Goal: Download file/media

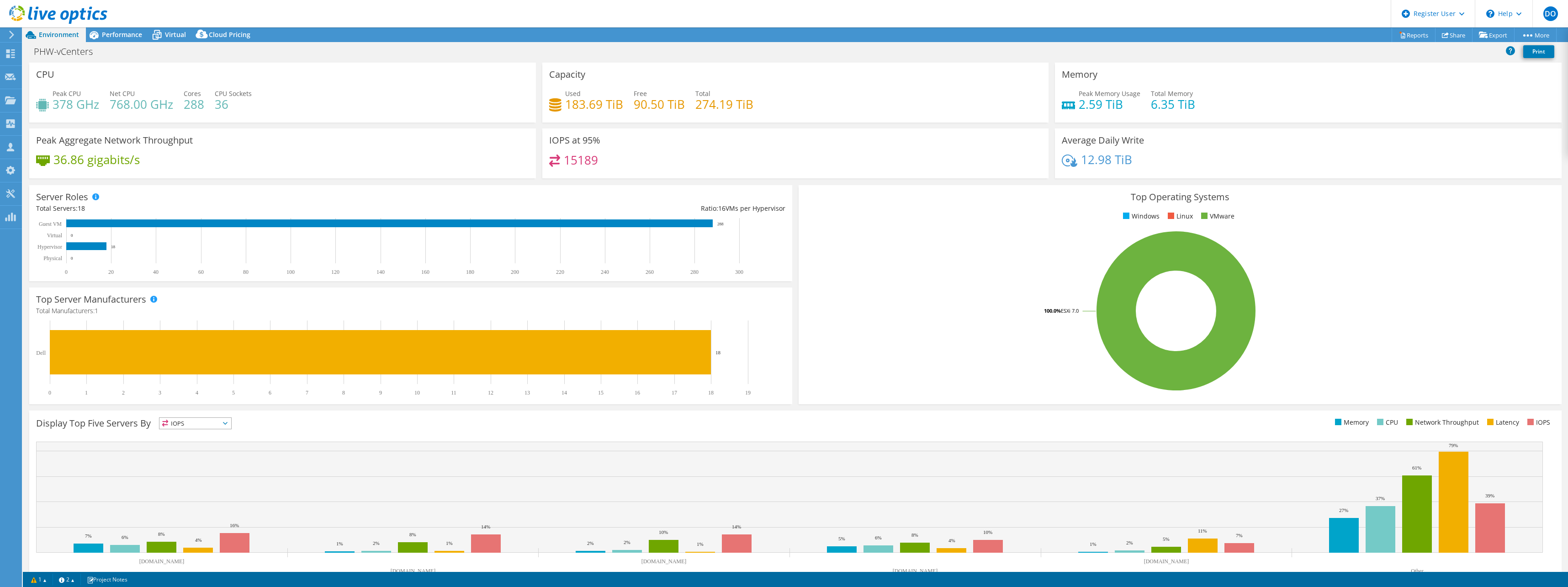
select select "EULondon"
select select "USD"
click at [127, 35] on span "Performance" at bounding box center [122, 35] width 41 height 9
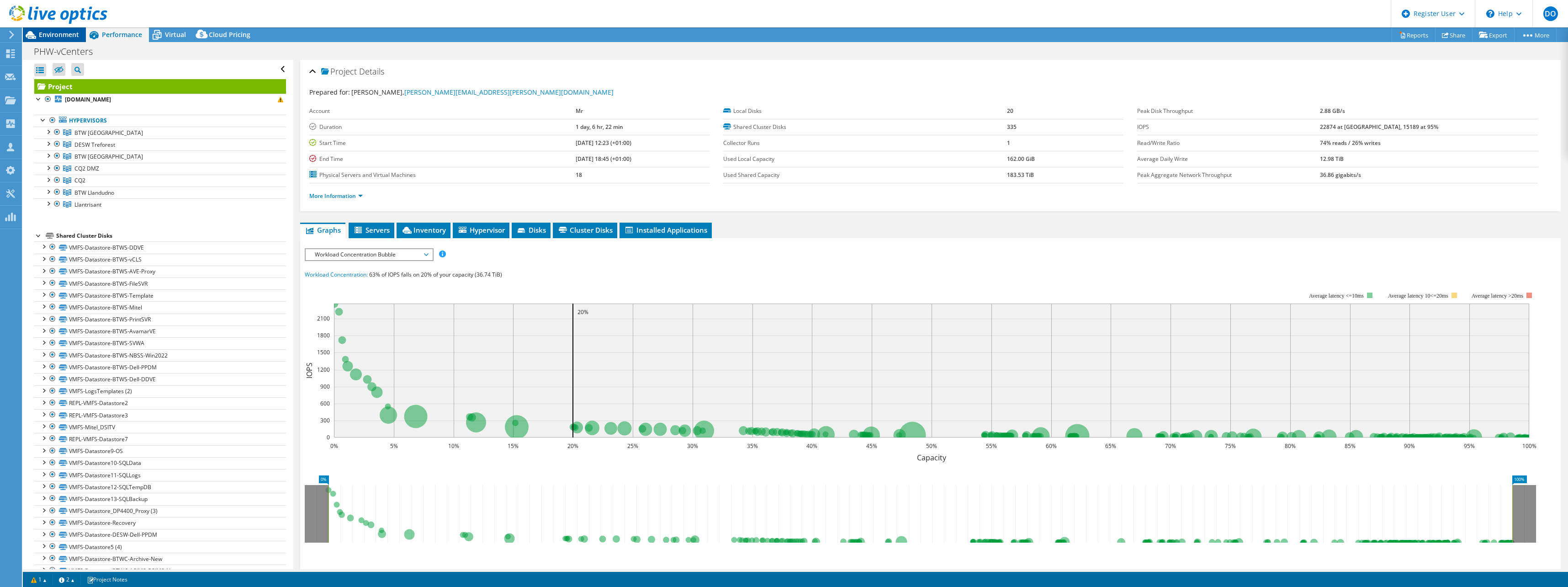
click at [60, 36] on span "Environment" at bounding box center [59, 35] width 41 height 9
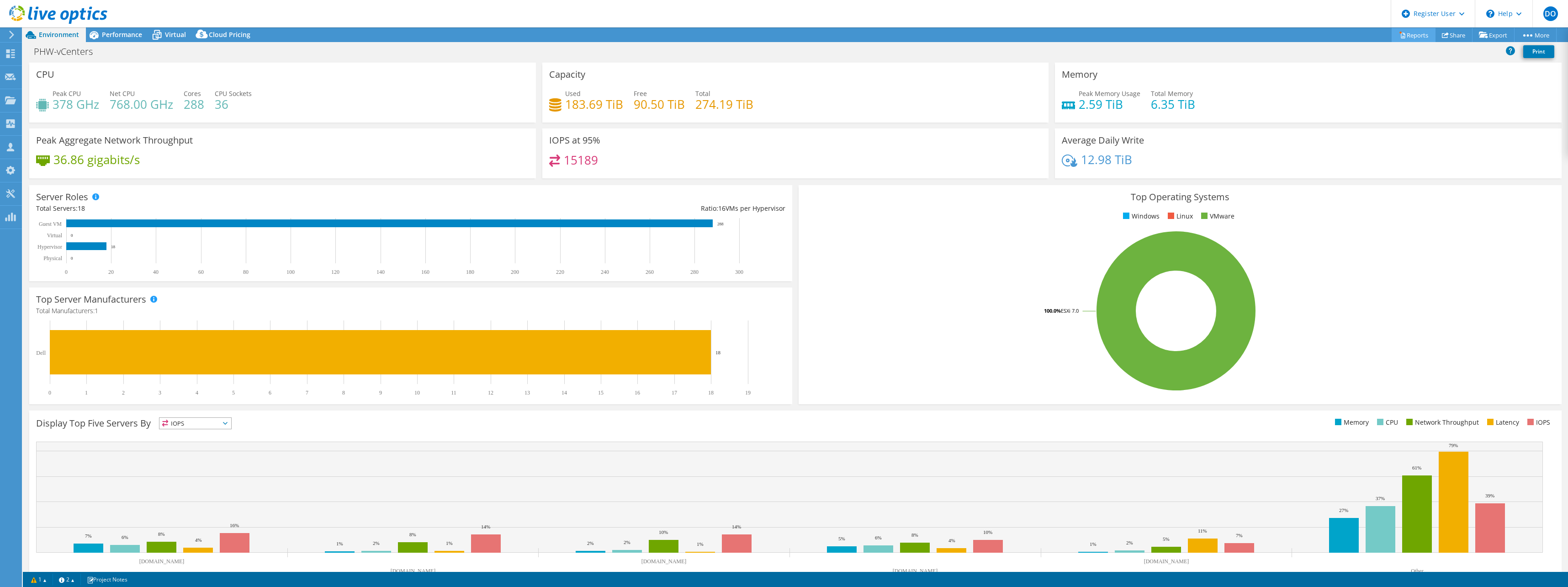
click at [1409, 32] on link "Reports" at bounding box center [1413, 35] width 44 height 14
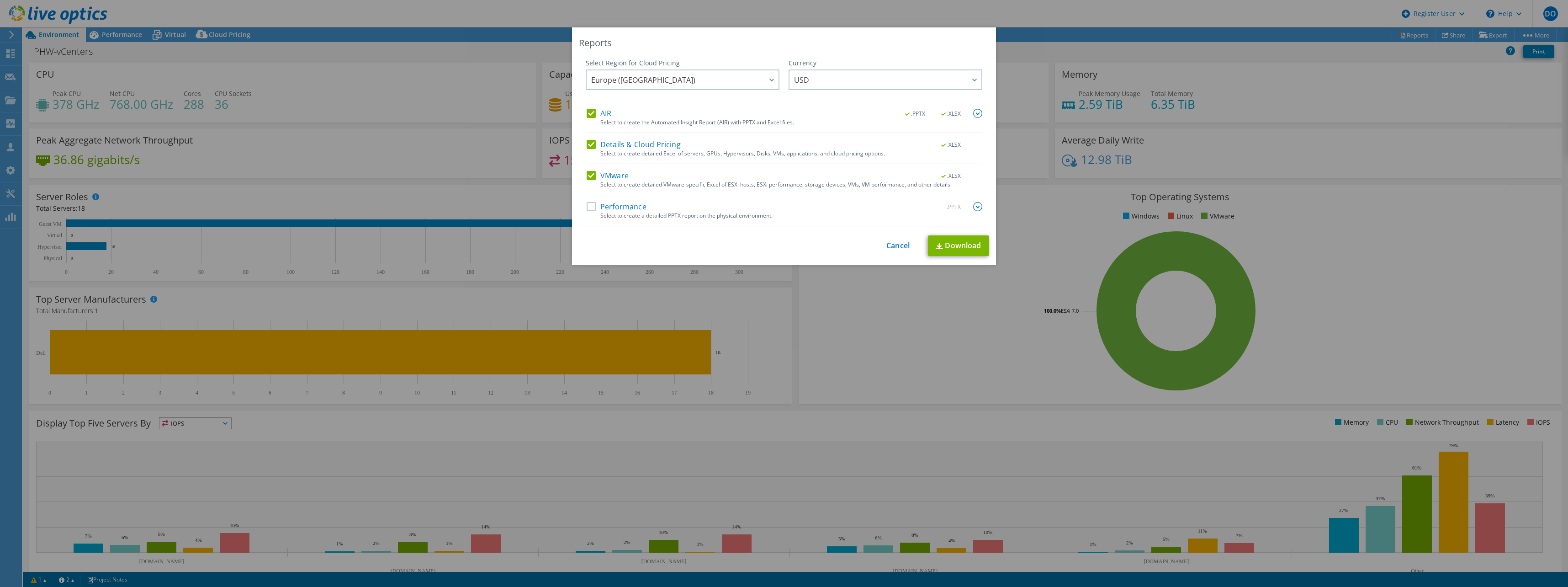
click at [588, 206] on label "Performance" at bounding box center [617, 206] width 60 height 9
click at [0, 0] on input "Performance" at bounding box center [0, 0] width 0 height 0
click at [866, 77] on span "USD" at bounding box center [888, 80] width 188 height 19
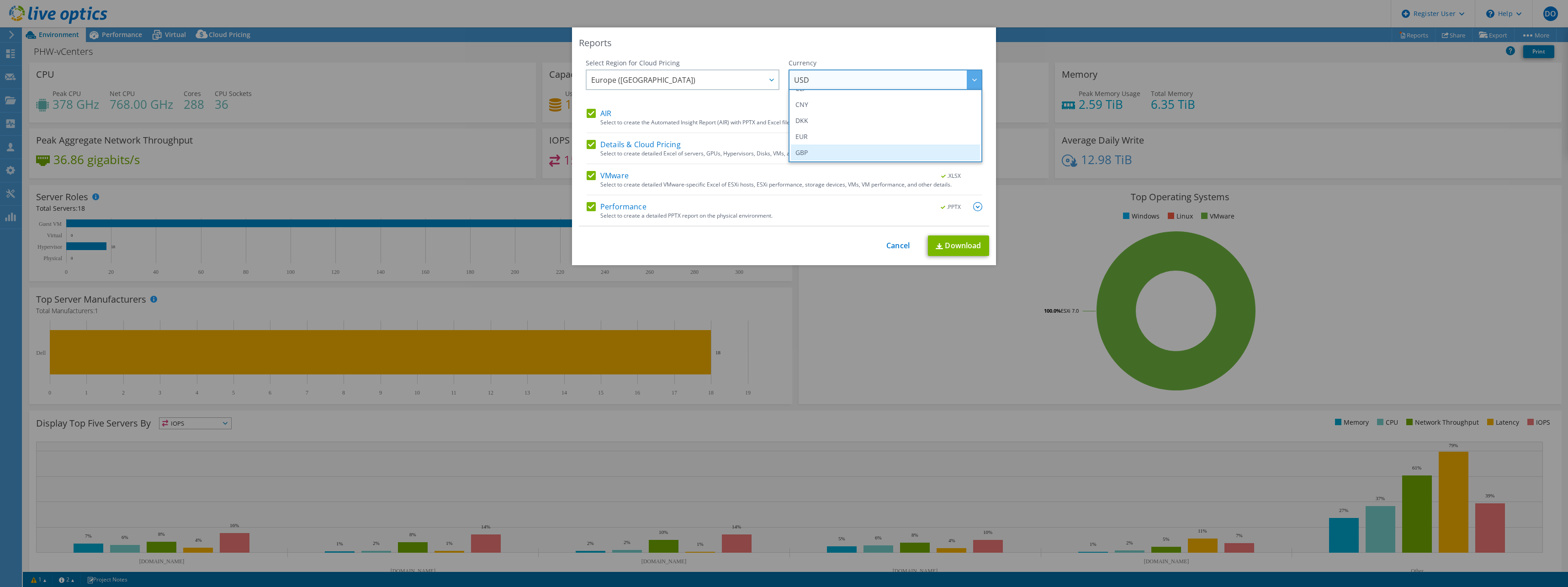
scroll to position [92, 0]
click at [810, 146] on li "GBP" at bounding box center [885, 152] width 189 height 16
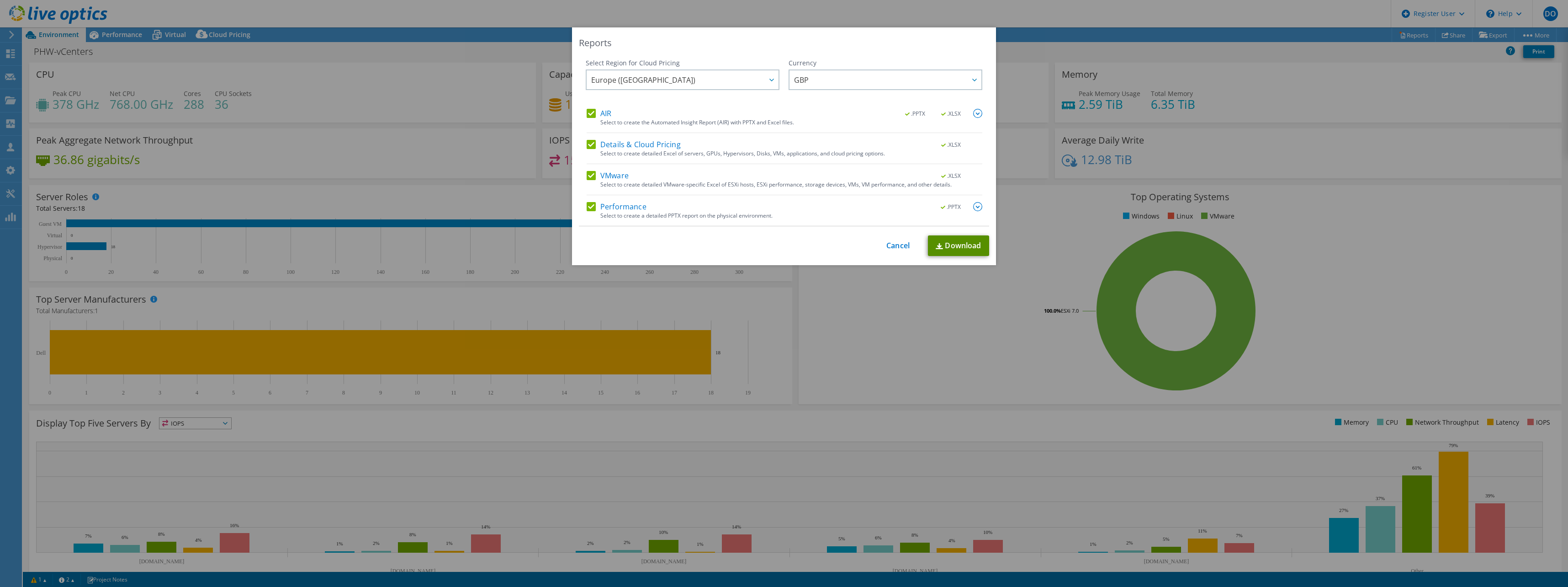
click at [954, 244] on link "Download" at bounding box center [959, 245] width 62 height 20
click at [894, 248] on link "Cancel" at bounding box center [897, 246] width 23 height 9
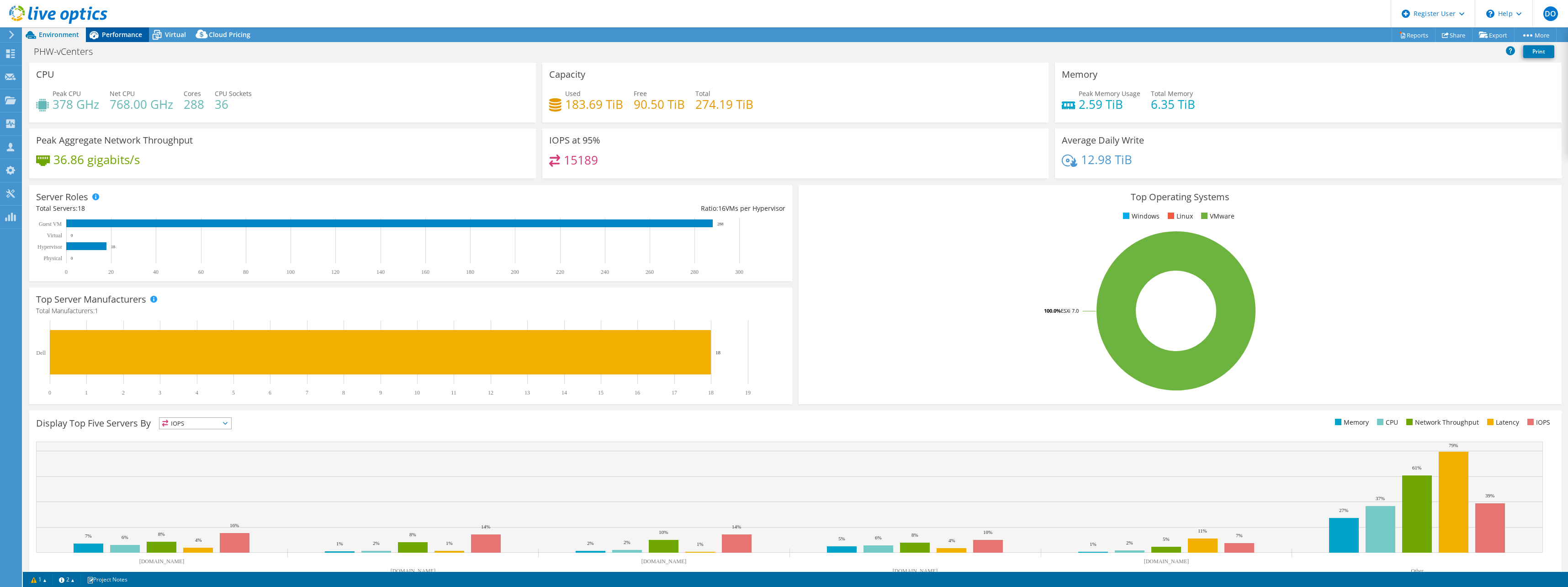
click at [121, 35] on span "Performance" at bounding box center [122, 35] width 41 height 9
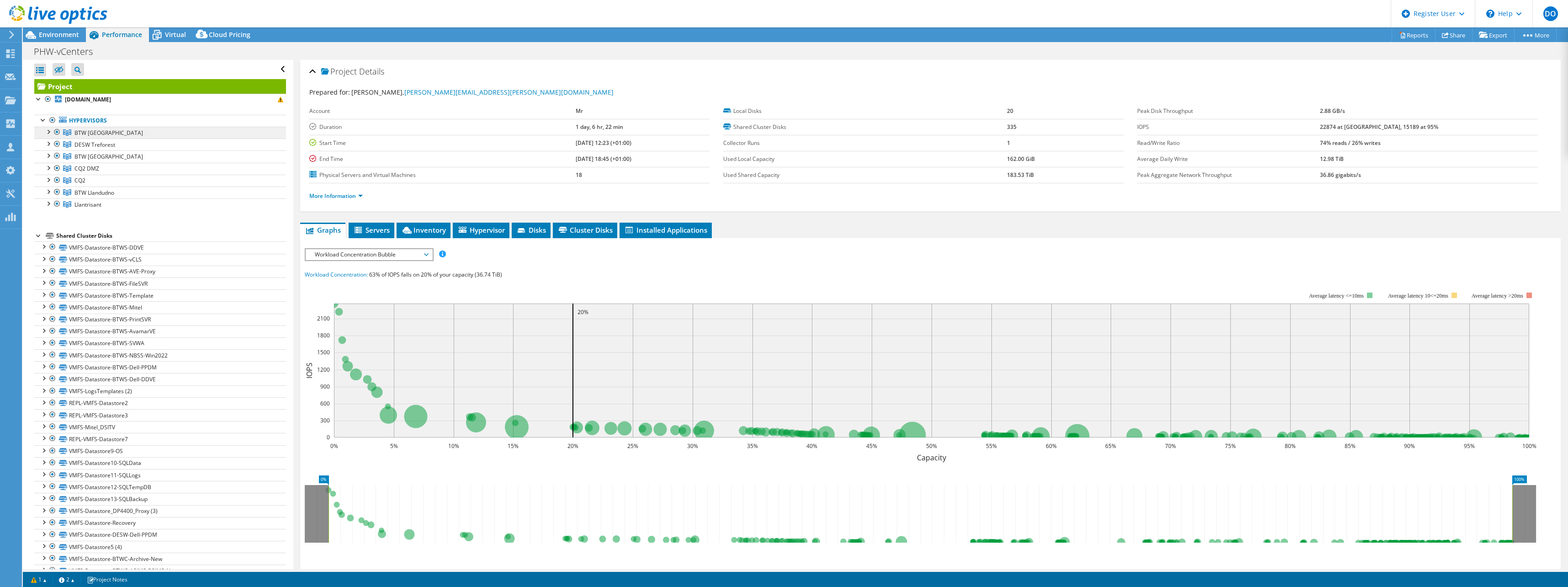
click at [86, 132] on span "BTW [GEOGRAPHIC_DATA]" at bounding box center [108, 133] width 68 height 8
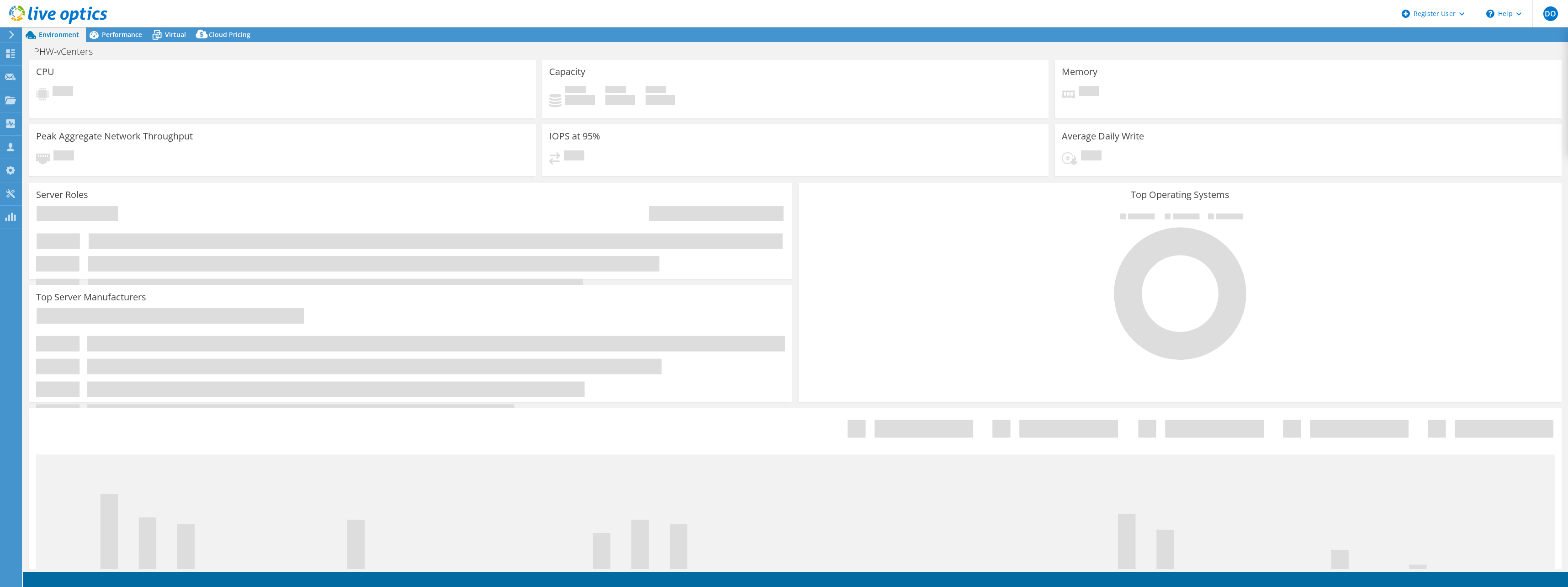
select select "EULondon"
select select "USD"
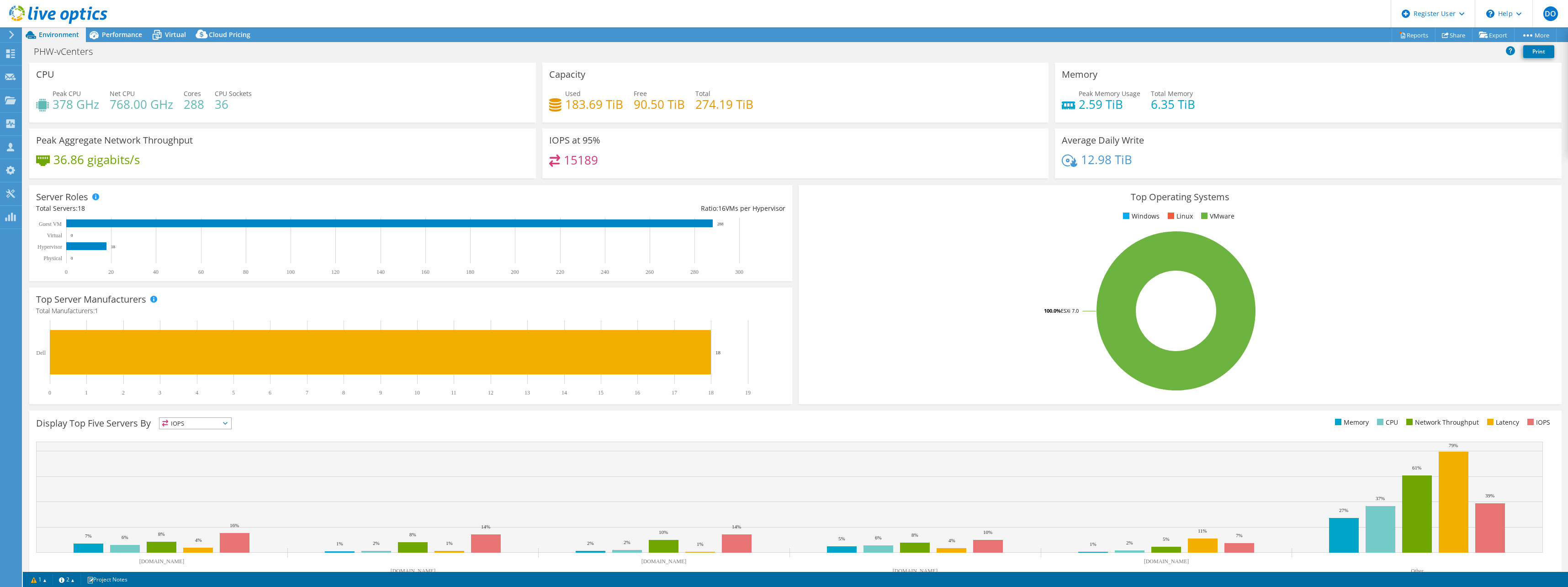
click at [47, 35] on span "Environment" at bounding box center [59, 35] width 41 height 9
